Goal: Transaction & Acquisition: Obtain resource

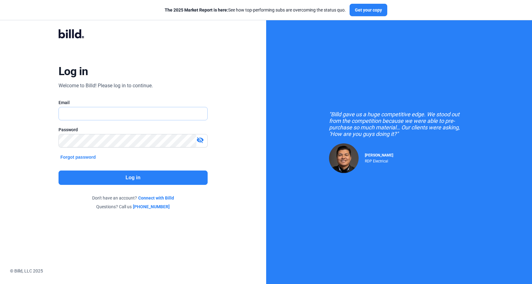
type input "[PERSON_NAME][EMAIL_ADDRESS][DOMAIN_NAME]"
click at [127, 177] on button "Log in" at bounding box center [133, 177] width 149 height 14
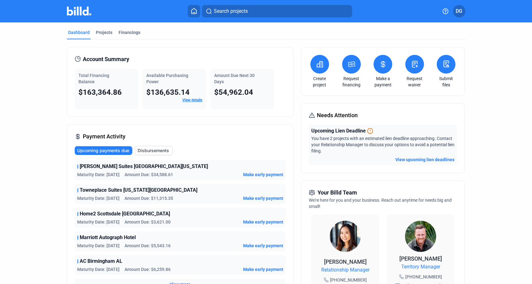
click at [193, 11] on icon at bounding box center [194, 11] width 6 height 6
click at [105, 30] on div "Projects" at bounding box center [104, 32] width 17 height 6
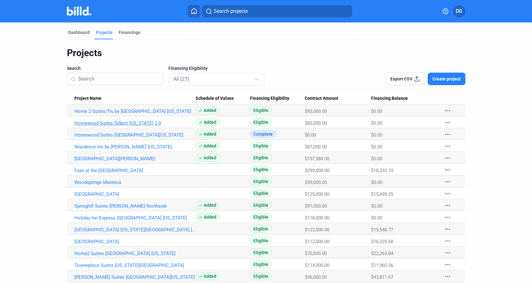
click at [117, 124] on link "Homewood Suites Gilbert [US_STATE] 2.0" at bounding box center [134, 123] width 121 height 6
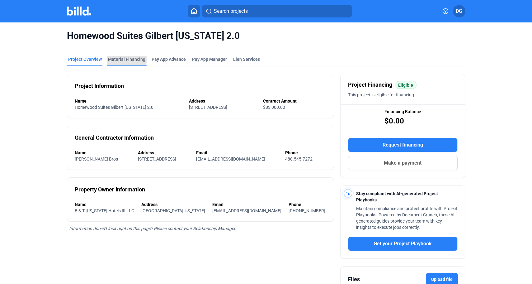
click at [122, 58] on div "Material Financing" at bounding box center [126, 59] width 37 height 6
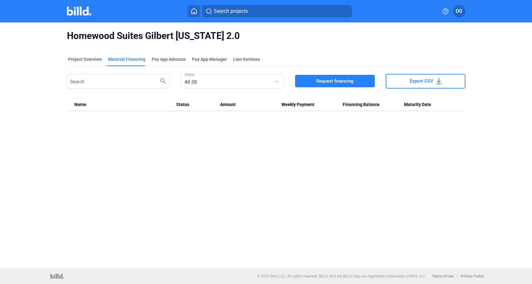
click at [336, 81] on span "Request financing" at bounding box center [334, 81] width 37 height 6
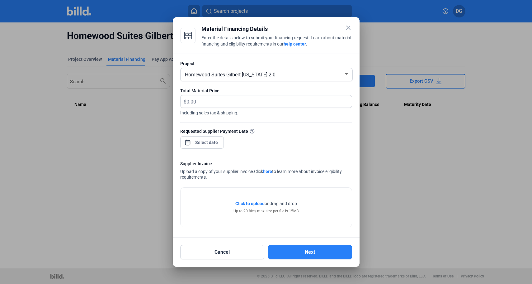
click at [248, 204] on span "Click to upload" at bounding box center [250, 203] width 29 height 5
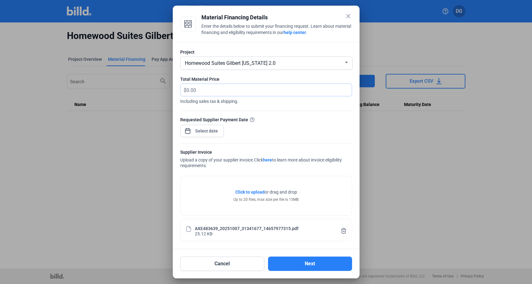
click at [201, 91] on input "text" at bounding box center [266, 90] width 158 height 12
click at [201, 91] on input "text" at bounding box center [269, 90] width 165 height 12
paste input "$15,280.37"
click at [186, 89] on span "$" at bounding box center [184, 89] width 6 height 10
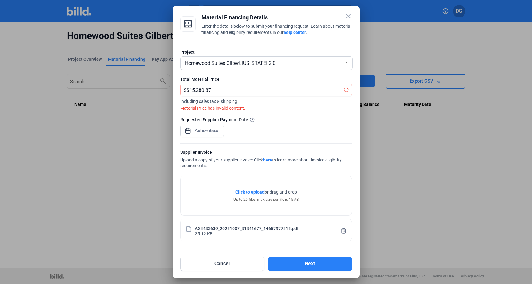
click at [238, 150] on div "Supplier Invoice" at bounding box center [266, 153] width 172 height 8
click at [191, 90] on input "$15,280.37" at bounding box center [266, 90] width 158 height 12
click at [265, 89] on input "NaN.37" at bounding box center [269, 90] width 165 height 12
click at [300, 127] on div "Requested Supplier Payment Date" at bounding box center [266, 129] width 172 height 27
click at [219, 92] on input "NaN" at bounding box center [269, 90] width 165 height 12
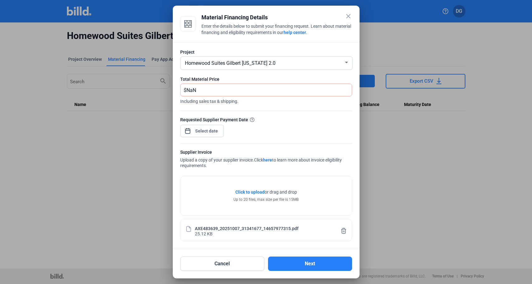
click at [270, 130] on div "Requested Supplier Payment Date" at bounding box center [266, 129] width 172 height 27
click at [346, 93] on alert-circle-icon at bounding box center [346, 91] width 5 height 6
click at [346, 90] on icon at bounding box center [346, 89] width 5 height 5
click at [304, 66] on div "Homewood Suites Gilbert [US_STATE] 2.0" at bounding box center [264, 62] width 160 height 9
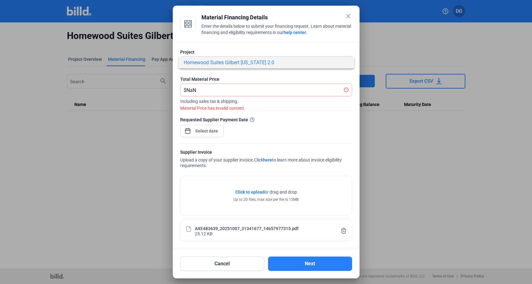
click at [294, 76] on div at bounding box center [266, 142] width 532 height 284
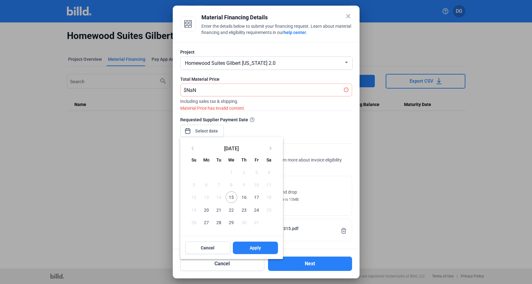
click at [200, 134] on div "close Material Financing Details Enter the details below to submit your financi…" at bounding box center [266, 142] width 532 height 284
click at [295, 127] on div at bounding box center [266, 142] width 532 height 284
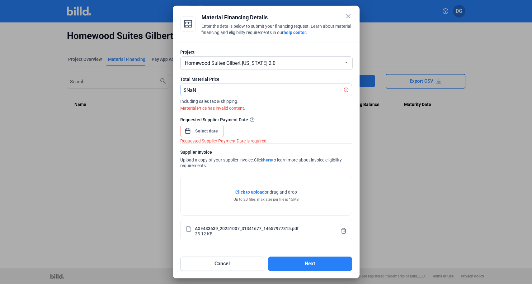
click at [212, 91] on input "NaN" at bounding box center [266, 90] width 158 height 12
type input "NaN"
click at [228, 260] on button "Cancel" at bounding box center [222, 263] width 84 height 14
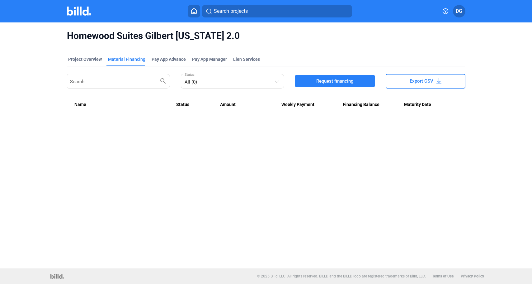
click at [329, 79] on span "Request financing" at bounding box center [334, 81] width 37 height 6
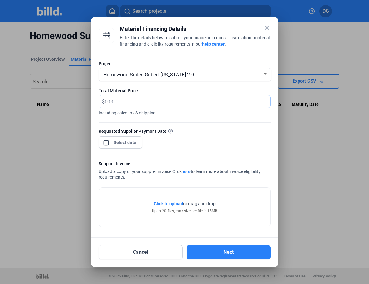
click at [166, 101] on input "text" at bounding box center [184, 101] width 158 height 12
type input "15,280.37"
click at [120, 141] on div "close Material Financing Details Enter the details below to submit your financi…" at bounding box center [184, 142] width 369 height 284
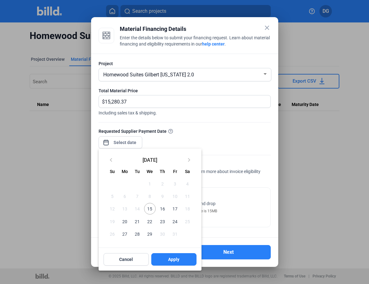
click at [146, 221] on span "22" at bounding box center [149, 221] width 11 height 11
click at [147, 234] on span "29" at bounding box center [149, 233] width 11 height 11
click at [236, 134] on div at bounding box center [184, 142] width 369 height 284
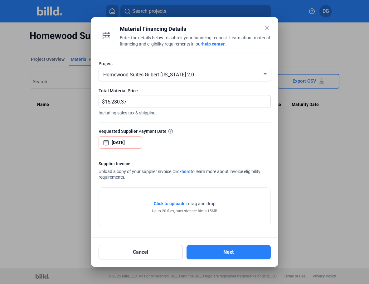
click at [231, 135] on div "Requested Supplier Payment Date [DATE]" at bounding box center [184, 141] width 172 height 27
click at [137, 142] on div "close Material Financing Details Enter the details below to submit your financi…" at bounding box center [184, 142] width 369 height 284
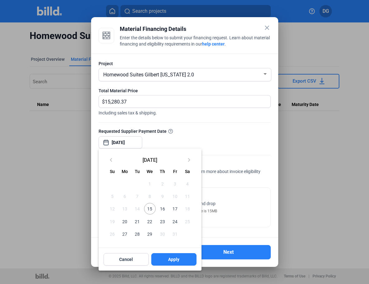
click at [149, 233] on span "29" at bounding box center [149, 233] width 11 height 11
click at [229, 140] on div at bounding box center [184, 142] width 369 height 284
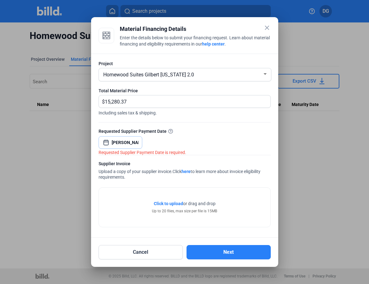
type input "J"
click at [107, 142] on span "Open calendar" at bounding box center [105, 139] width 15 height 15
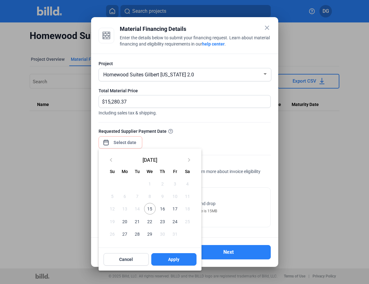
click at [148, 234] on span "29" at bounding box center [149, 233] width 11 height 11
click at [171, 259] on span "Apply" at bounding box center [173, 259] width 11 height 6
type input "[DATE]"
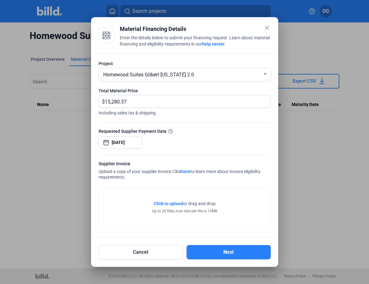
click at [218, 136] on div "Requested Supplier Payment Date [DATE]" at bounding box center [184, 141] width 172 height 27
click at [138, 140] on div "[DATE]" at bounding box center [120, 142] width 44 height 14
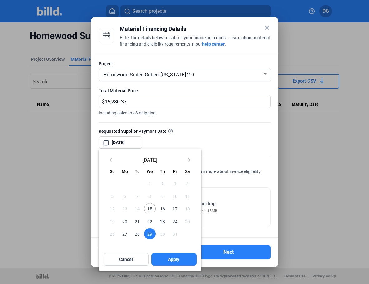
click at [174, 234] on span "31" at bounding box center [174, 233] width 11 height 11
click at [148, 234] on span "29" at bounding box center [149, 233] width 11 height 11
click at [174, 261] on span "Apply" at bounding box center [173, 259] width 11 height 6
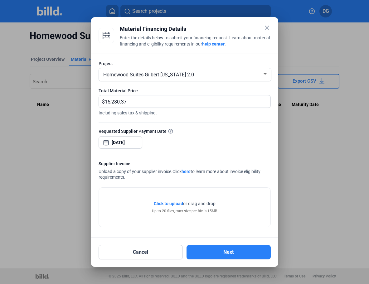
click at [172, 203] on span "Click to upload" at bounding box center [168, 203] width 29 height 5
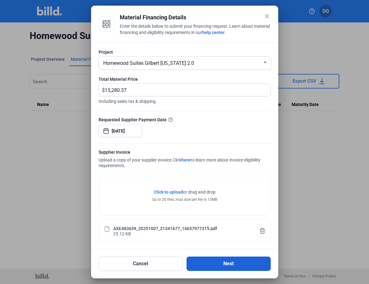
click at [230, 264] on button "Next" at bounding box center [228, 263] width 84 height 14
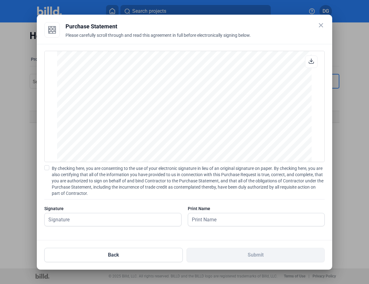
scroll to position [530, 0]
click at [45, 167] on span at bounding box center [46, 167] width 5 height 5
click at [0, 0] on input "By checking here, you are consenting to the use of your electronic signature in…" at bounding box center [0, 0] width 0 height 0
click at [77, 221] on input "text" at bounding box center [110, 219] width 130 height 13
type input "[PERSON_NAME]"
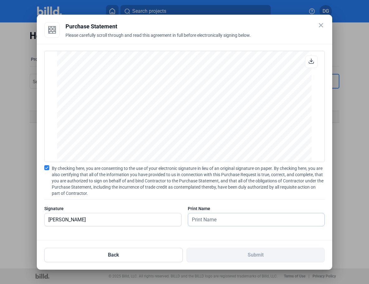
click at [203, 220] on input "text" at bounding box center [256, 219] width 136 height 13
type input "[PERSON_NAME]"
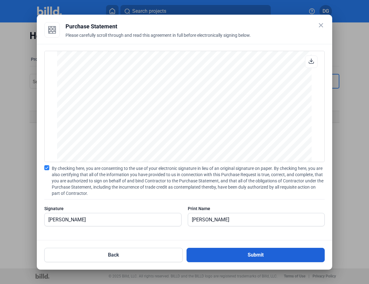
click at [250, 253] on button "Submit" at bounding box center [255, 255] width 138 height 14
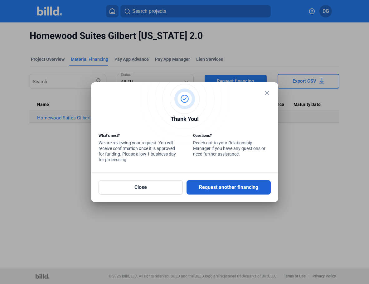
click at [232, 187] on button "Request another financing" at bounding box center [228, 187] width 84 height 14
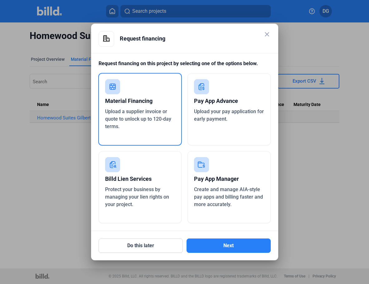
click at [266, 31] on mat-icon "close" at bounding box center [266, 34] width 7 height 7
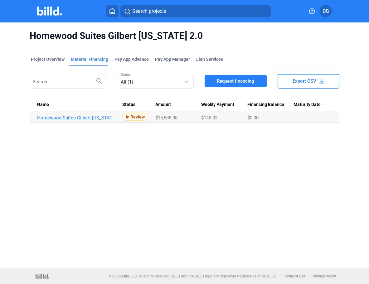
click at [113, 13] on icon at bounding box center [112, 11] width 6 height 6
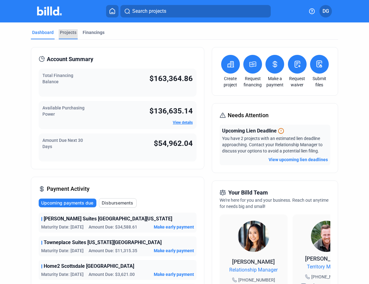
click at [67, 32] on div "Projects" at bounding box center [68, 32] width 17 height 6
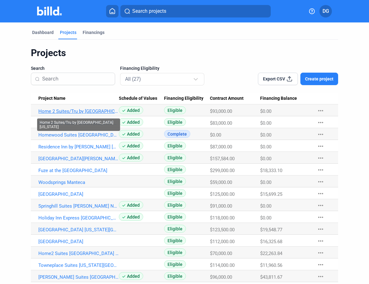
click at [66, 111] on link "Home 2 Suites/Tru by [GEOGRAPHIC_DATA] [US_STATE]" at bounding box center [78, 111] width 80 height 6
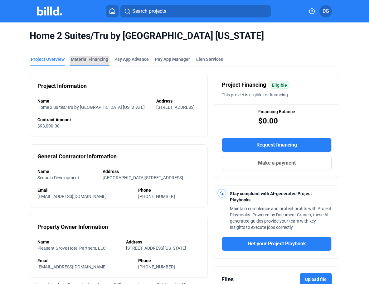
click at [94, 58] on div "Material Financing" at bounding box center [89, 59] width 37 height 6
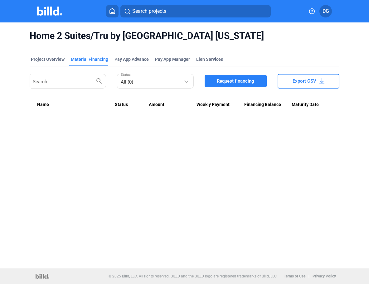
click at [237, 80] on span "Request financing" at bounding box center [235, 81] width 37 height 6
